Goal: Transaction & Acquisition: Obtain resource

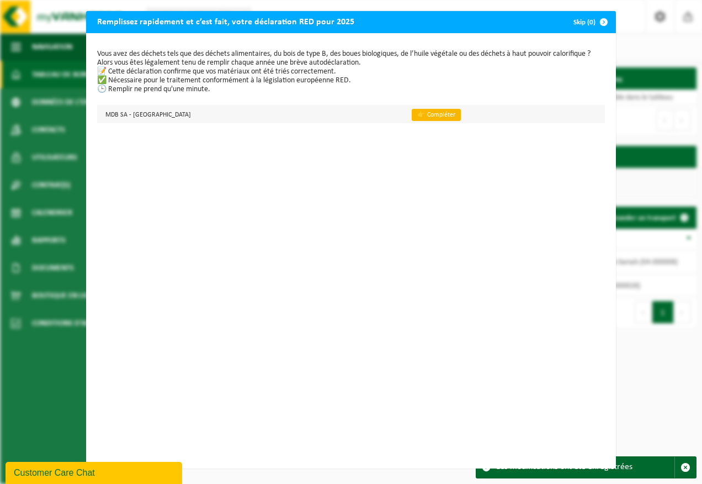
click at [412, 116] on link "👉 Compléter" at bounding box center [436, 115] width 49 height 12
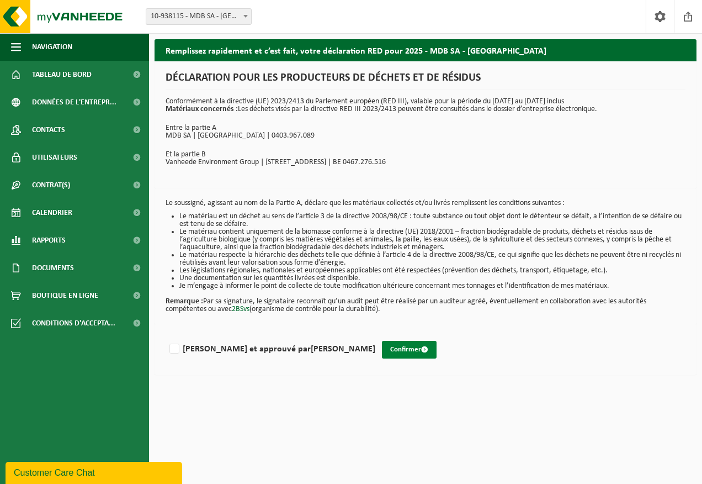
click at [382, 350] on button "Confirmer" at bounding box center [409, 350] width 55 height 18
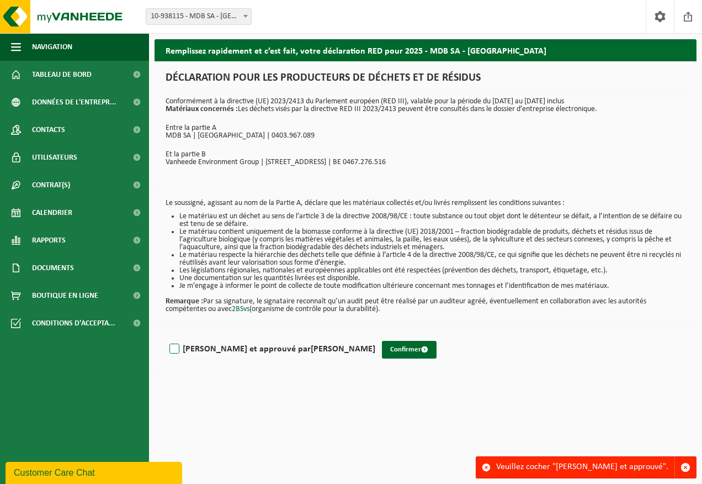
click at [177, 350] on label "[PERSON_NAME] et approuvé par [PERSON_NAME]" at bounding box center [271, 349] width 208 height 17
click at [375, 335] on input "[PERSON_NAME] et approuvé par [PERSON_NAME]" at bounding box center [375, 335] width 1 height 1
checkbox input "true"
click at [382, 350] on button "Confirmer" at bounding box center [409, 350] width 55 height 18
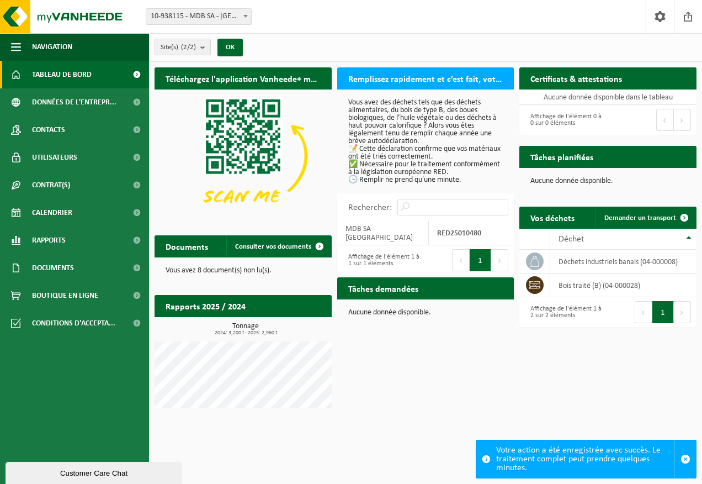
click at [482, 253] on button "1" at bounding box center [481, 260] width 22 height 22
click at [262, 248] on span "Consulter vos documents" at bounding box center [273, 246] width 76 height 7
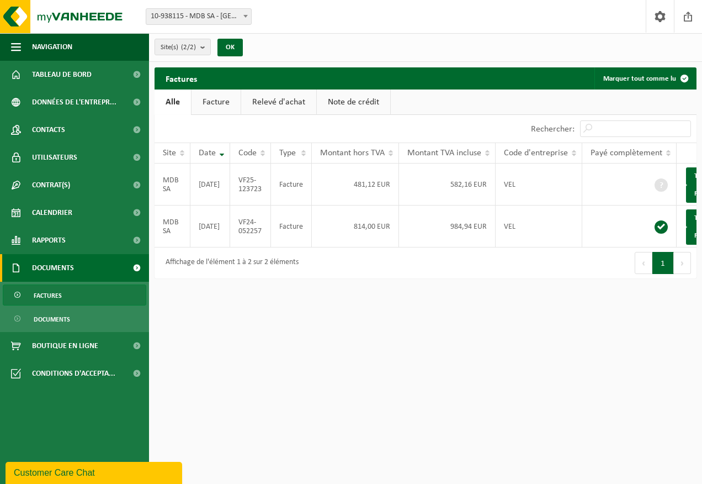
click at [223, 102] on link "Facture" at bounding box center [216, 101] width 49 height 25
click at [255, 102] on link "Relevé d'achat" at bounding box center [279, 101] width 75 height 25
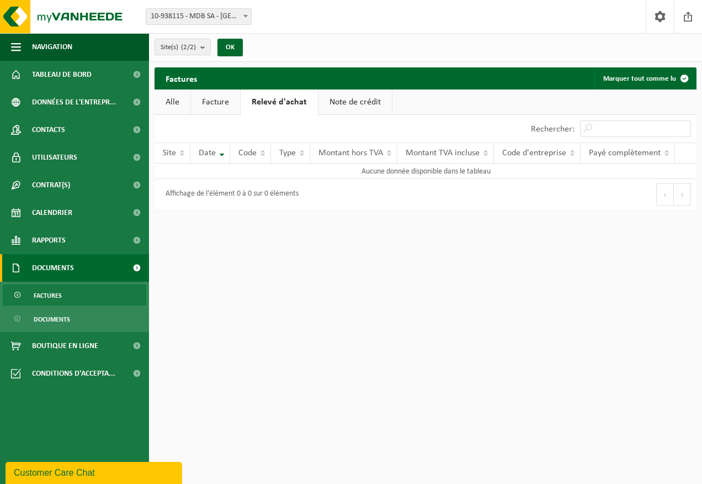
click at [325, 104] on link "Note de crédit" at bounding box center [355, 101] width 73 height 25
click at [178, 106] on link "Alle" at bounding box center [173, 101] width 36 height 25
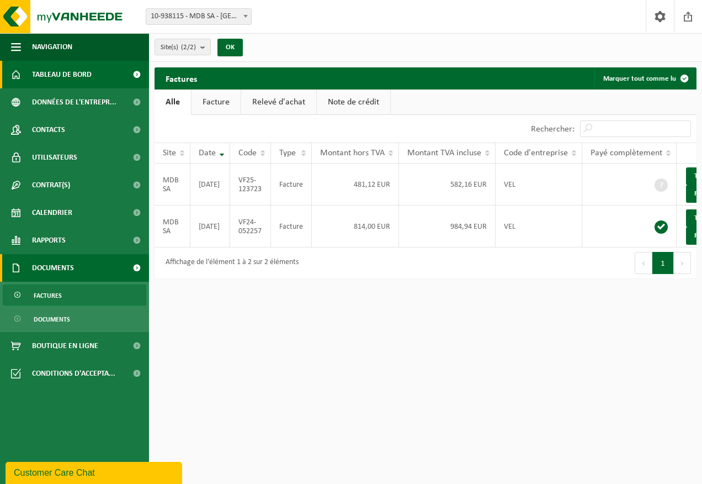
click at [29, 73] on link "Tableau de bord" at bounding box center [74, 75] width 149 height 28
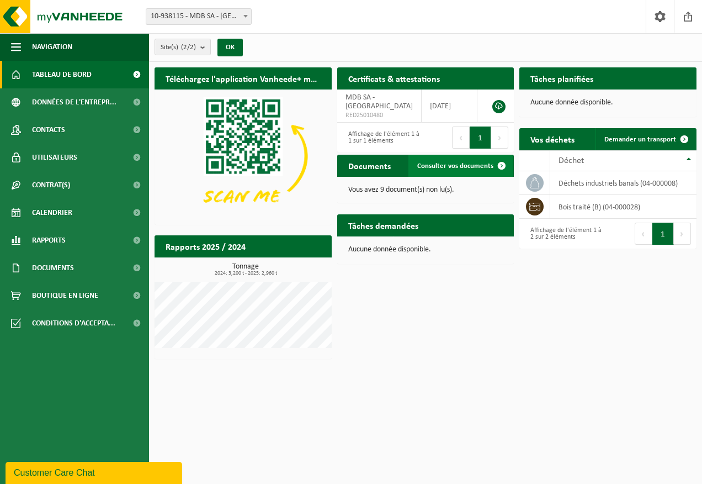
click at [467, 168] on span "Consulter vos documents" at bounding box center [455, 165] width 76 height 7
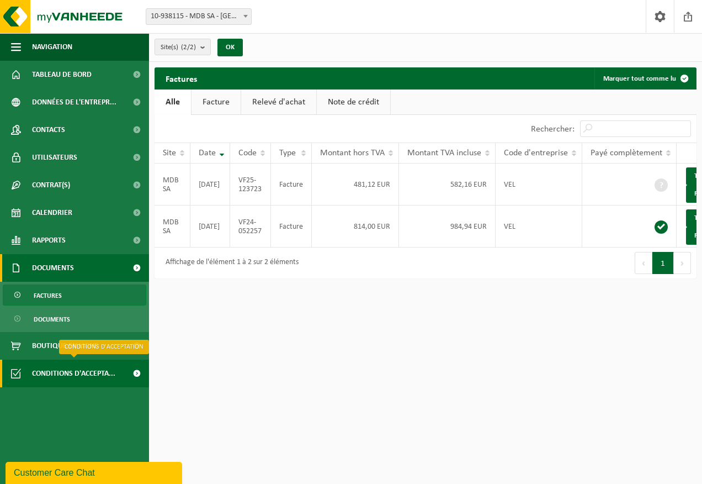
click at [89, 365] on span "Conditions d'accepta..." at bounding box center [73, 373] width 83 height 28
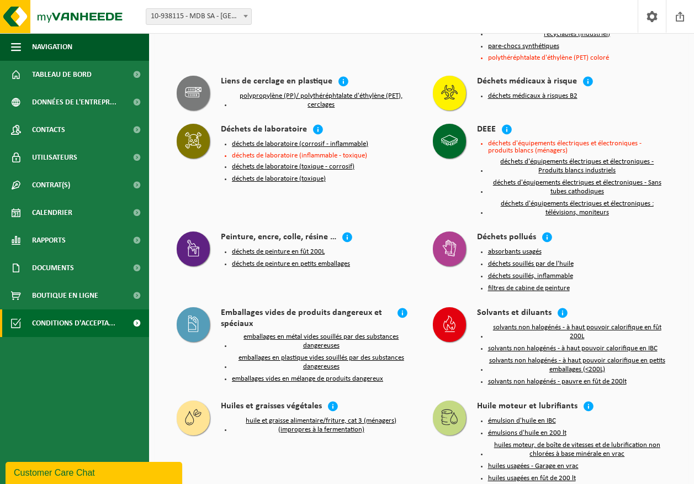
scroll to position [507, 0]
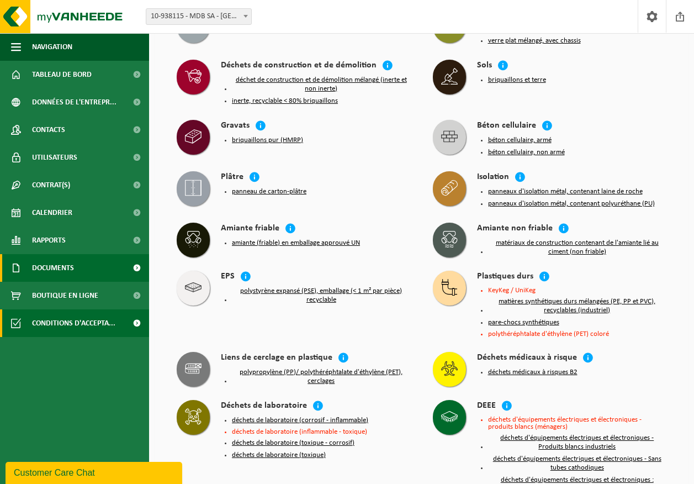
click at [46, 265] on span "Documents" at bounding box center [53, 268] width 42 height 28
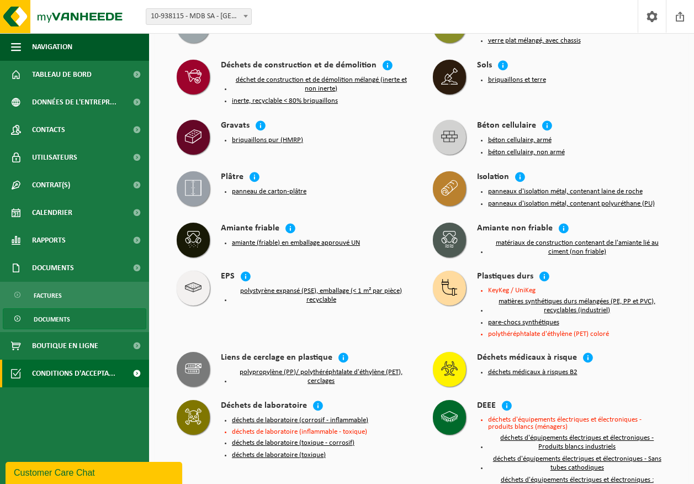
click at [66, 319] on span "Documents" at bounding box center [52, 319] width 36 height 21
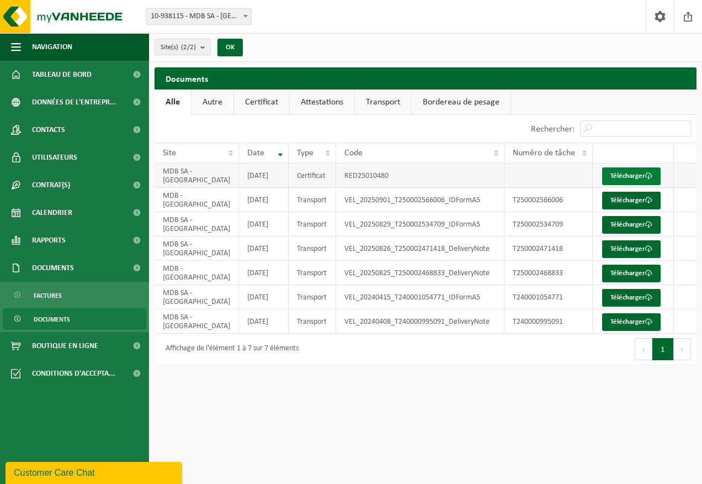
click at [614, 174] on link "Télécharger" at bounding box center [631, 176] width 59 height 18
click at [619, 178] on link "Télécharger" at bounding box center [631, 176] width 59 height 18
click at [617, 195] on link "Télécharger" at bounding box center [631, 201] width 59 height 18
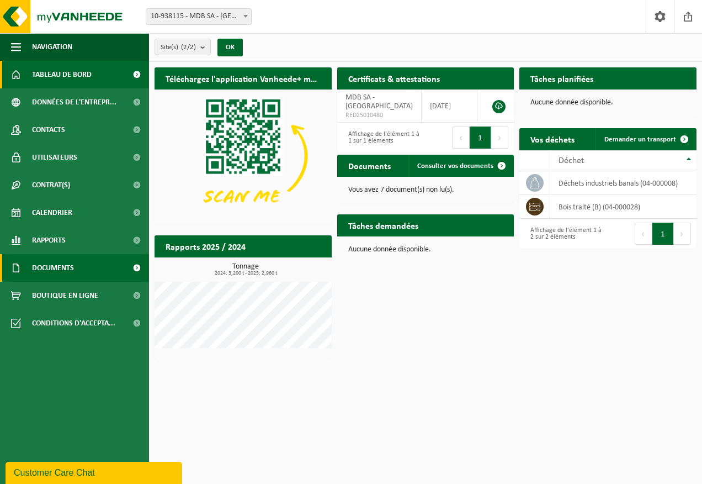
click at [49, 269] on span "Documents" at bounding box center [53, 268] width 42 height 28
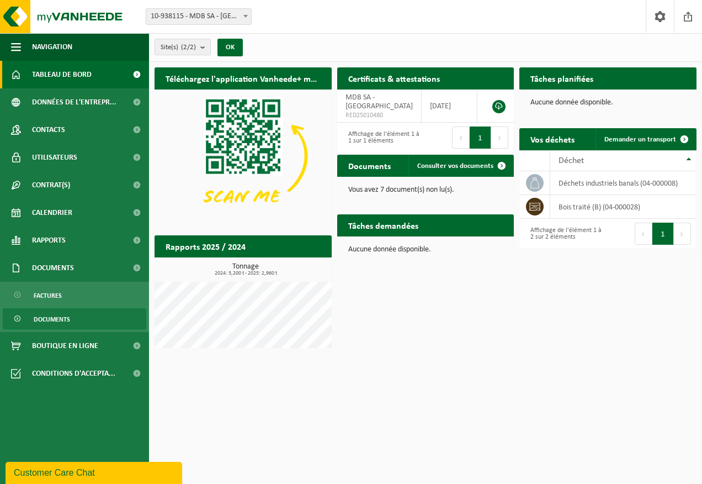
click at [75, 318] on link "Documents" at bounding box center [75, 318] width 144 height 21
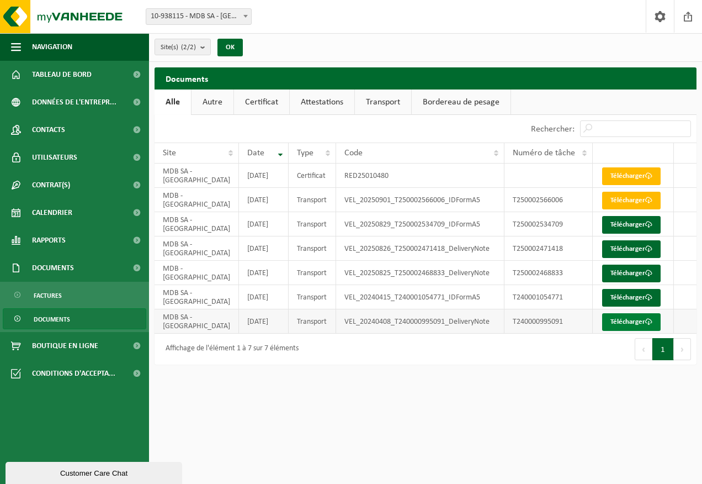
click at [620, 319] on link "Télécharger" at bounding box center [631, 322] width 59 height 18
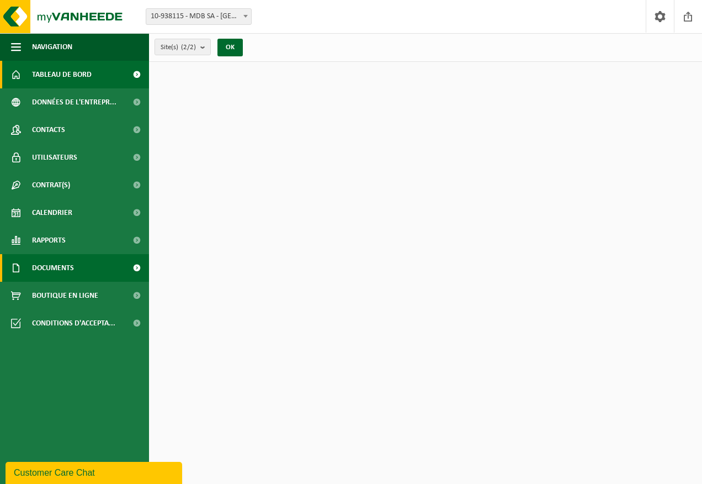
click at [66, 264] on span "Documents" at bounding box center [53, 268] width 42 height 28
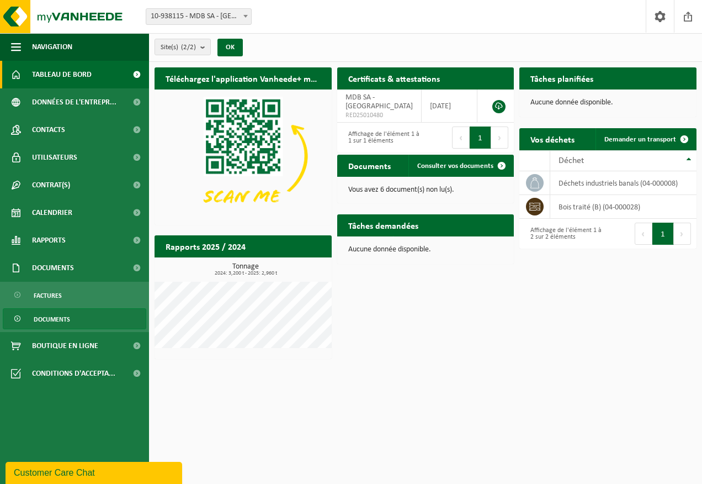
click at [98, 318] on link "Documents" at bounding box center [75, 318] width 144 height 21
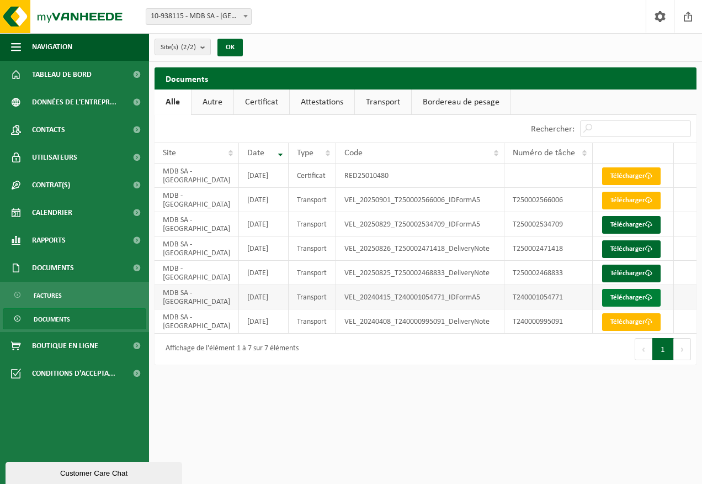
click at [610, 297] on link "Télécharger" at bounding box center [631, 298] width 59 height 18
click at [622, 299] on link "Télécharger" at bounding box center [631, 298] width 59 height 18
click at [617, 269] on link "Télécharger" at bounding box center [631, 273] width 59 height 18
click at [614, 223] on link "Télécharger" at bounding box center [631, 225] width 59 height 18
click at [618, 219] on link "Télécharger" at bounding box center [631, 225] width 59 height 18
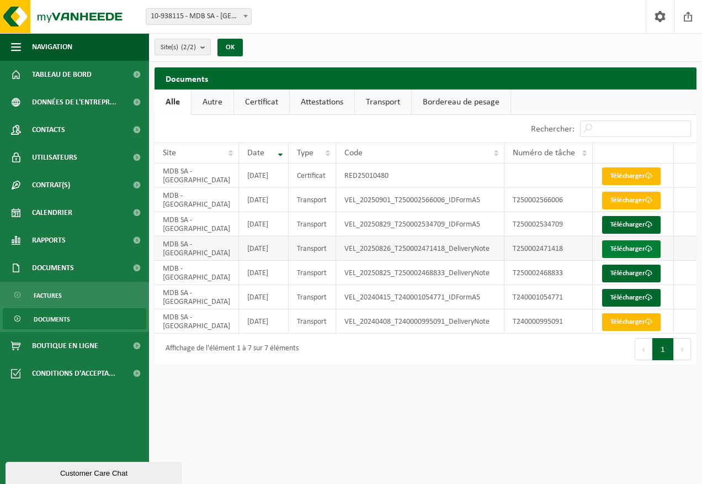
click at [627, 243] on link "Télécharger" at bounding box center [631, 249] width 59 height 18
click at [623, 247] on link "Télécharger" at bounding box center [631, 249] width 59 height 18
click at [632, 246] on link "Télécharger" at bounding box center [631, 249] width 59 height 18
click at [611, 247] on link "Télécharger" at bounding box center [631, 249] width 59 height 18
click at [627, 271] on link "Télécharger" at bounding box center [631, 273] width 59 height 18
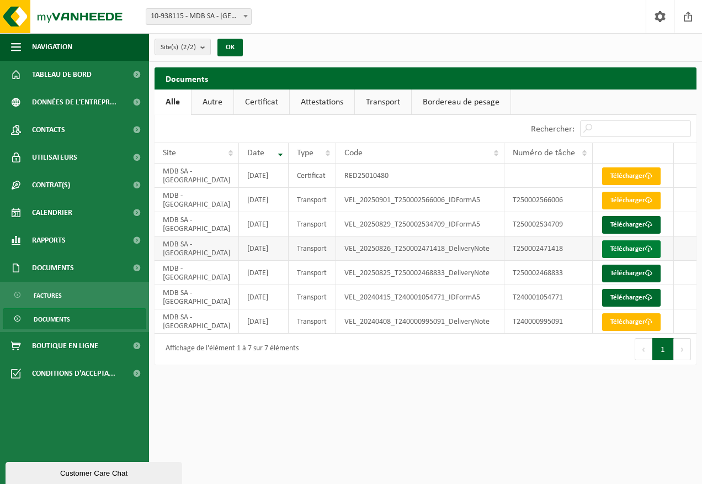
click at [615, 248] on link "Télécharger" at bounding box center [631, 249] width 59 height 18
click at [626, 228] on link "Télécharger" at bounding box center [631, 225] width 59 height 18
click at [615, 203] on link "Télécharger" at bounding box center [631, 201] width 59 height 18
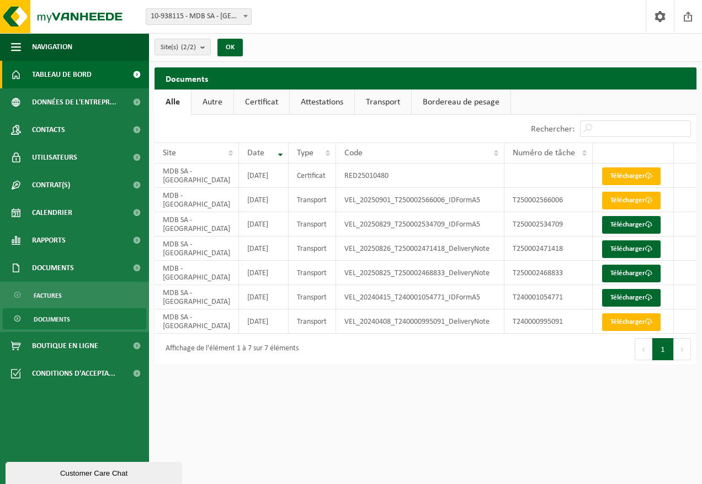
click at [37, 78] on span "Tableau de bord" at bounding box center [62, 75] width 60 height 28
